Goal: Information Seeking & Learning: Learn about a topic

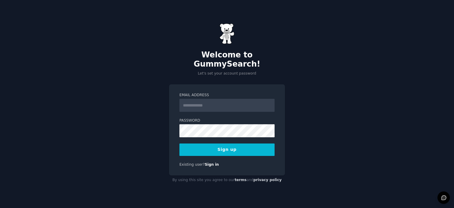
click at [198, 104] on input "Email Address" at bounding box center [226, 105] width 95 height 13
type input "**********"
click at [210, 143] on button "Sign up" at bounding box center [226, 149] width 95 height 12
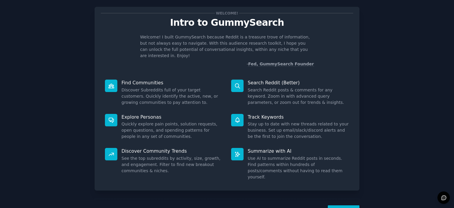
scroll to position [23, 0]
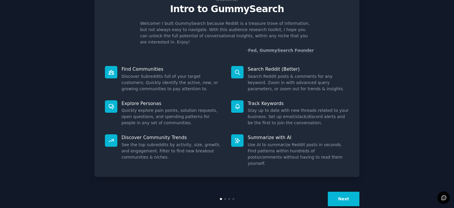
click at [347, 191] on button "Next" at bounding box center [343, 198] width 32 height 14
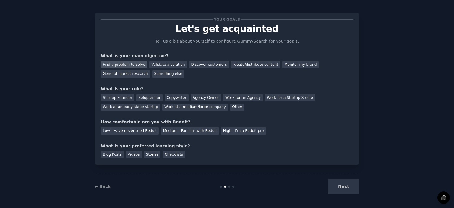
click at [117, 66] on div "Find a problem to solve" at bounding box center [124, 64] width 46 height 7
click at [150, 70] on div "General market research" at bounding box center [125, 73] width 49 height 7
click at [123, 61] on div "Find a problem to solve" at bounding box center [124, 64] width 46 height 7
click at [230, 108] on div "Other" at bounding box center [237, 106] width 14 height 7
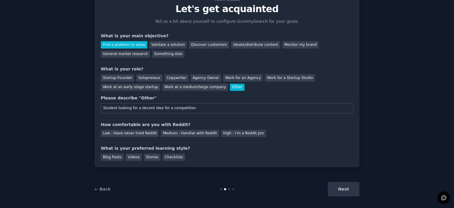
type input "Student looking for a decent idea for a competition"
click at [194, 131] on div "Medium - Familiar with Reddit" at bounding box center [190, 133] width 58 height 7
click at [144, 156] on div "Stories" at bounding box center [152, 156] width 17 height 7
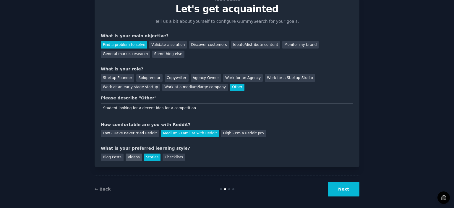
click at [130, 156] on div "Videos" at bounding box center [133, 156] width 16 height 7
click at [116, 154] on div "Blog Posts" at bounding box center [112, 156] width 23 height 7
click at [351, 186] on button "Next" at bounding box center [343, 189] width 32 height 14
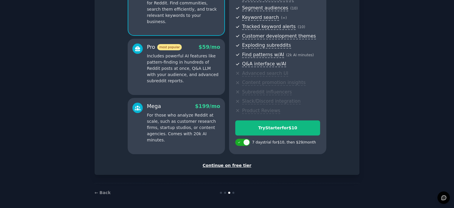
scroll to position [75, 0]
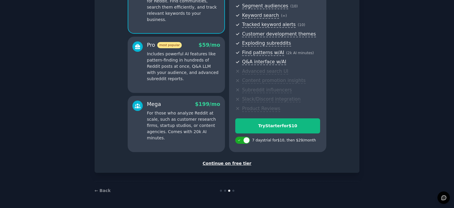
click at [237, 162] on div "Continue on free tier" at bounding box center [227, 163] width 252 height 6
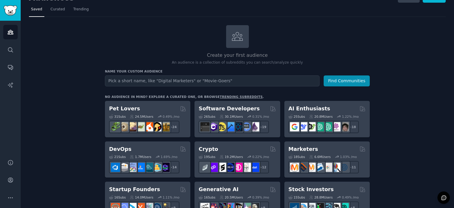
scroll to position [30, 0]
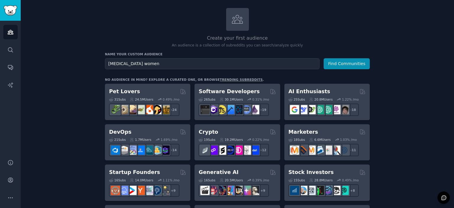
type input "[MEDICAL_DATA] women"
click at [323, 58] on button "Find Communities" at bounding box center [346, 63] width 46 height 11
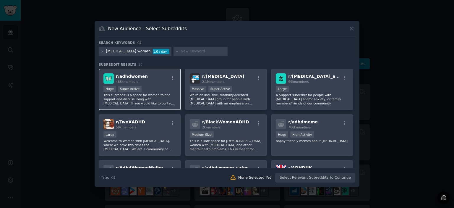
click at [151, 89] on div ">= 95th percentile for submissions / day Huge Super Active" at bounding box center [139, 89] width 73 height 7
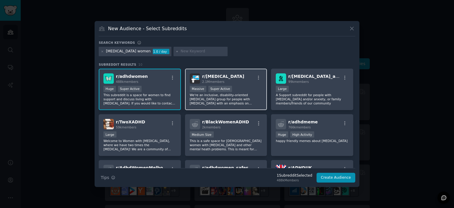
click at [227, 88] on div ">= 95th percentile for submissions / day Massive Super Active" at bounding box center [226, 89] width 73 height 7
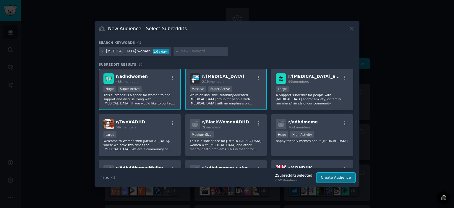
click at [336, 177] on button "Create Audience" at bounding box center [335, 177] width 39 height 10
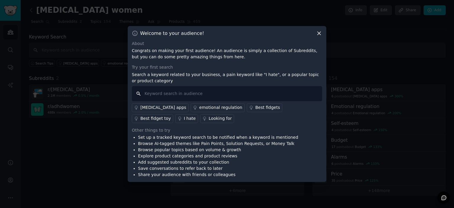
click at [160, 93] on input "text" at bounding box center [227, 93] width 190 height 15
click at [195, 115] on div "I hate" at bounding box center [190, 118] width 12 height 6
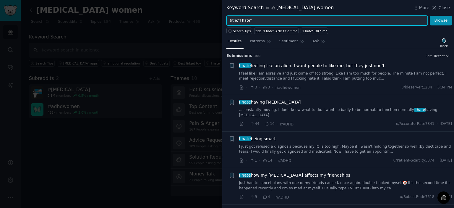
click at [275, 21] on input "title:"I hate"" at bounding box center [326, 21] width 201 height 10
type input "t"
type input "looking for"
click at [429, 16] on button "Browse" at bounding box center [440, 21] width 22 height 10
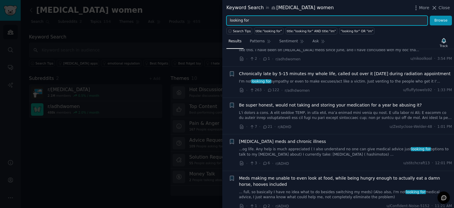
scroll to position [148, 0]
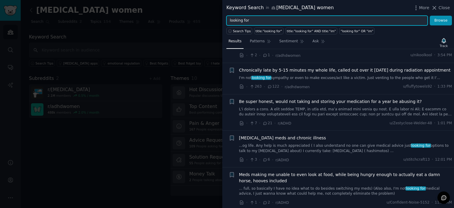
drag, startPoint x: 273, startPoint y: 20, endPoint x: 226, endPoint y: 26, distance: 47.9
click at [226, 26] on div "Keyword Search in [MEDICAL_DATA] women More Close looking for Browse Search Tip…" at bounding box center [337, 104] width 231 height 208
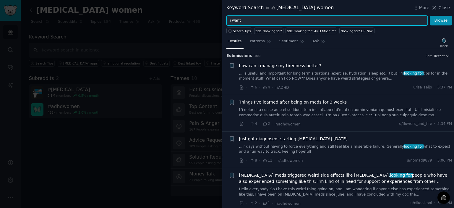
type input "i want"
click at [429, 16] on button "Browse" at bounding box center [440, 21] width 22 height 10
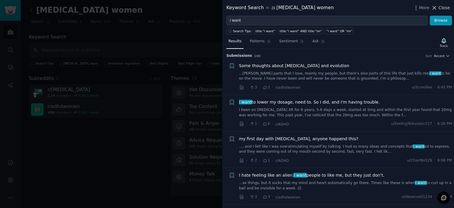
click at [440, 7] on span "Close" at bounding box center [443, 8] width 11 height 6
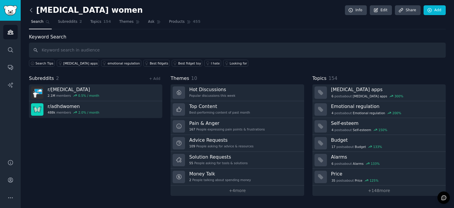
click at [30, 7] on icon at bounding box center [31, 10] width 6 height 6
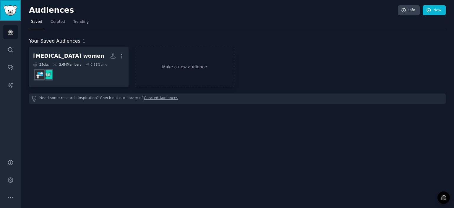
click at [6, 13] on img "Sidebar" at bounding box center [11, 10] width 14 height 10
click at [13, 47] on icon "Sidebar" at bounding box center [10, 50] width 6 height 6
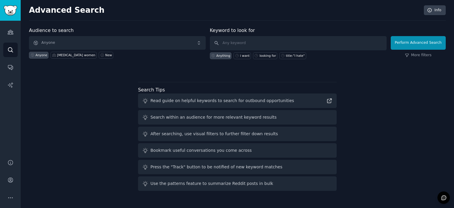
click at [226, 117] on div "Search within an audience for more relevant keyword results" at bounding box center [213, 117] width 126 height 6
click at [10, 71] on link "Conversations" at bounding box center [10, 67] width 14 height 14
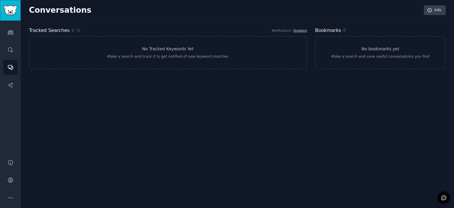
click at [14, 14] on img "Sidebar" at bounding box center [11, 10] width 14 height 10
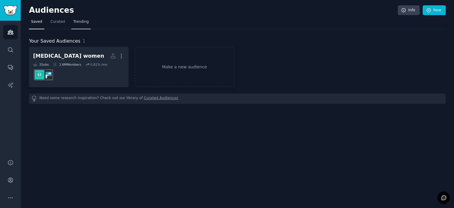
click at [79, 19] on span "Trending" at bounding box center [80, 21] width 15 height 5
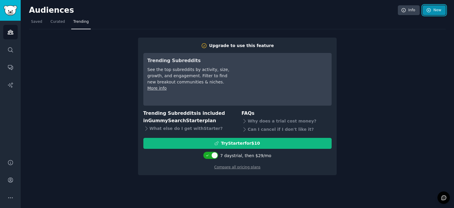
click at [429, 9] on icon at bounding box center [428, 10] width 4 height 4
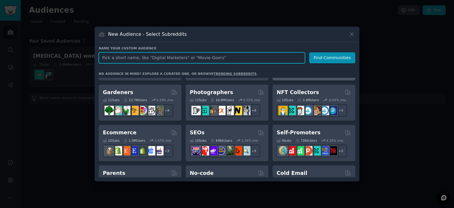
scroll to position [207, 0]
